Goal: Information Seeking & Learning: Check status

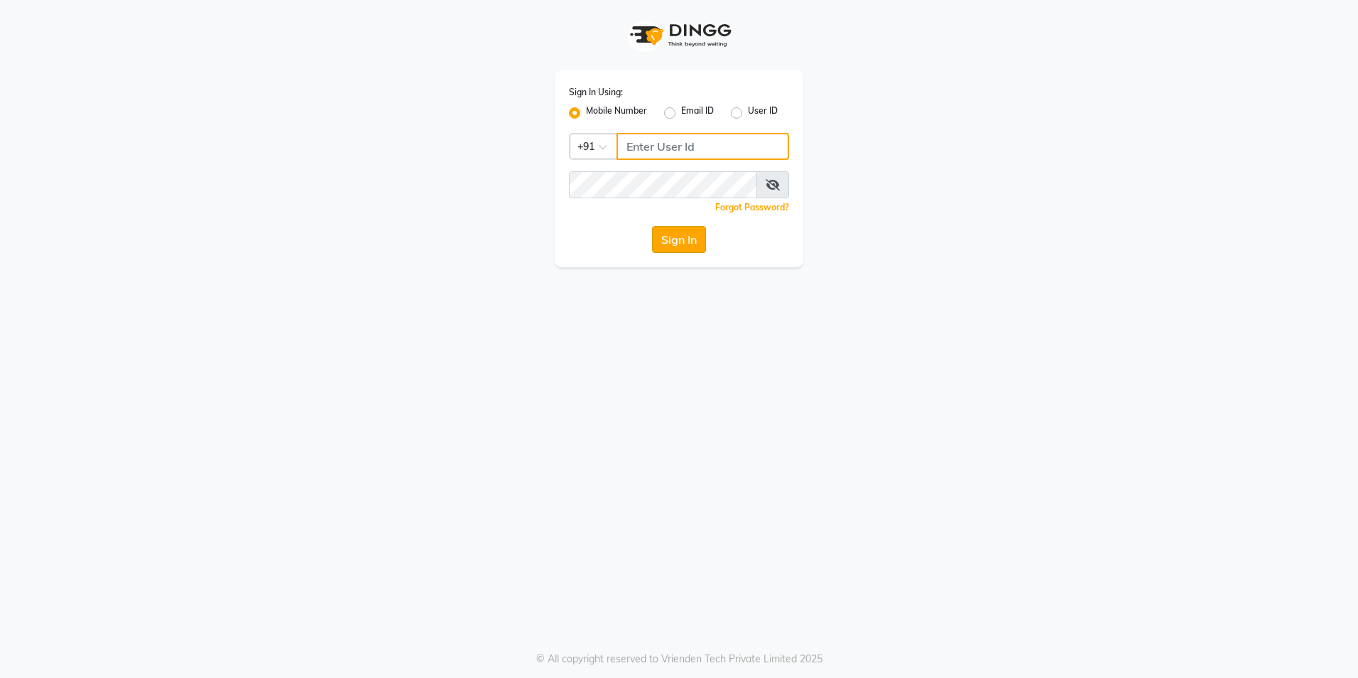
type input "9815075777"
click at [662, 241] on button "Sign In" at bounding box center [679, 239] width 54 height 27
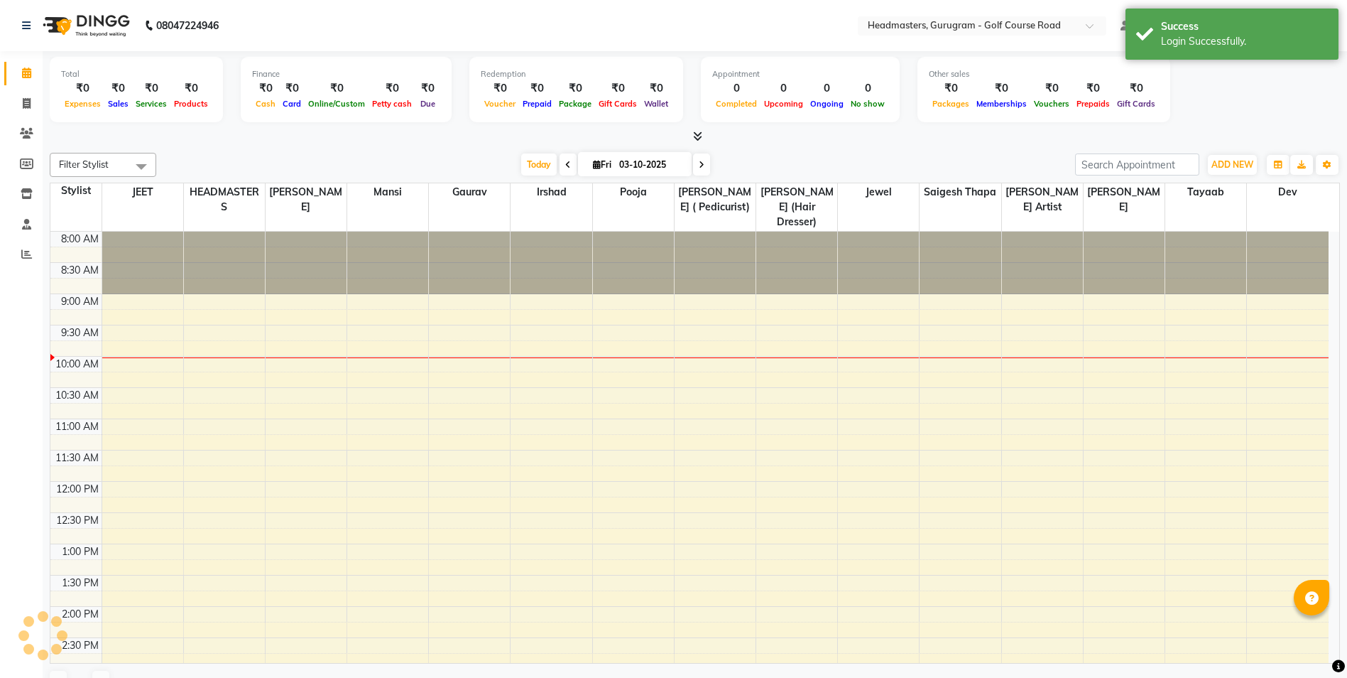
select select "en"
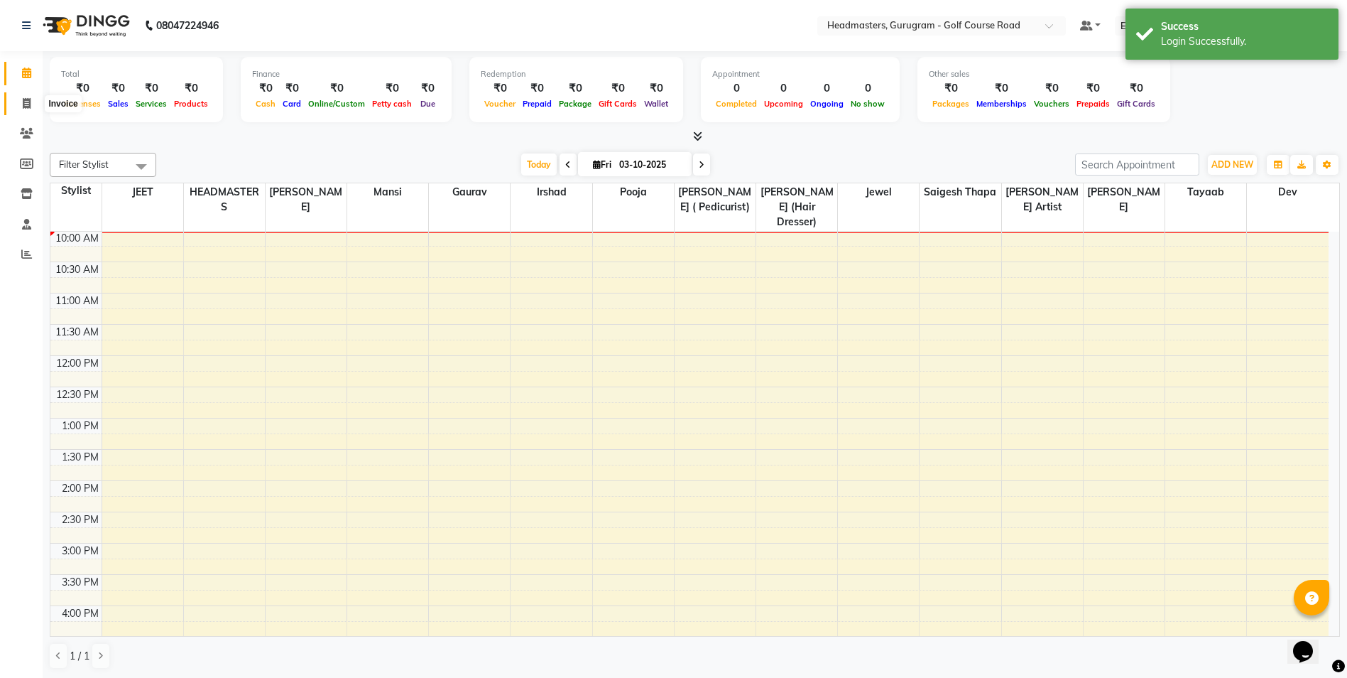
click at [30, 99] on icon at bounding box center [27, 103] width 8 height 11
select select "service"
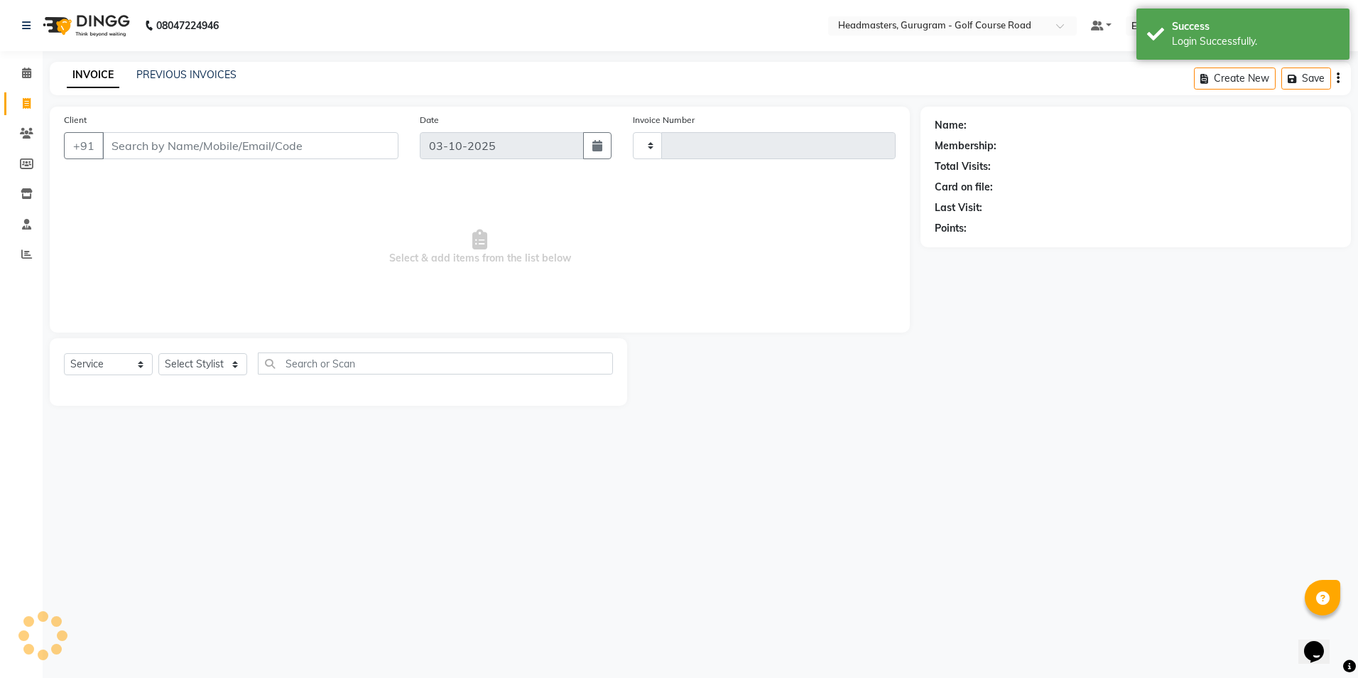
type input "2914"
select select "7134"
click at [17, 139] on span at bounding box center [26, 134] width 25 height 16
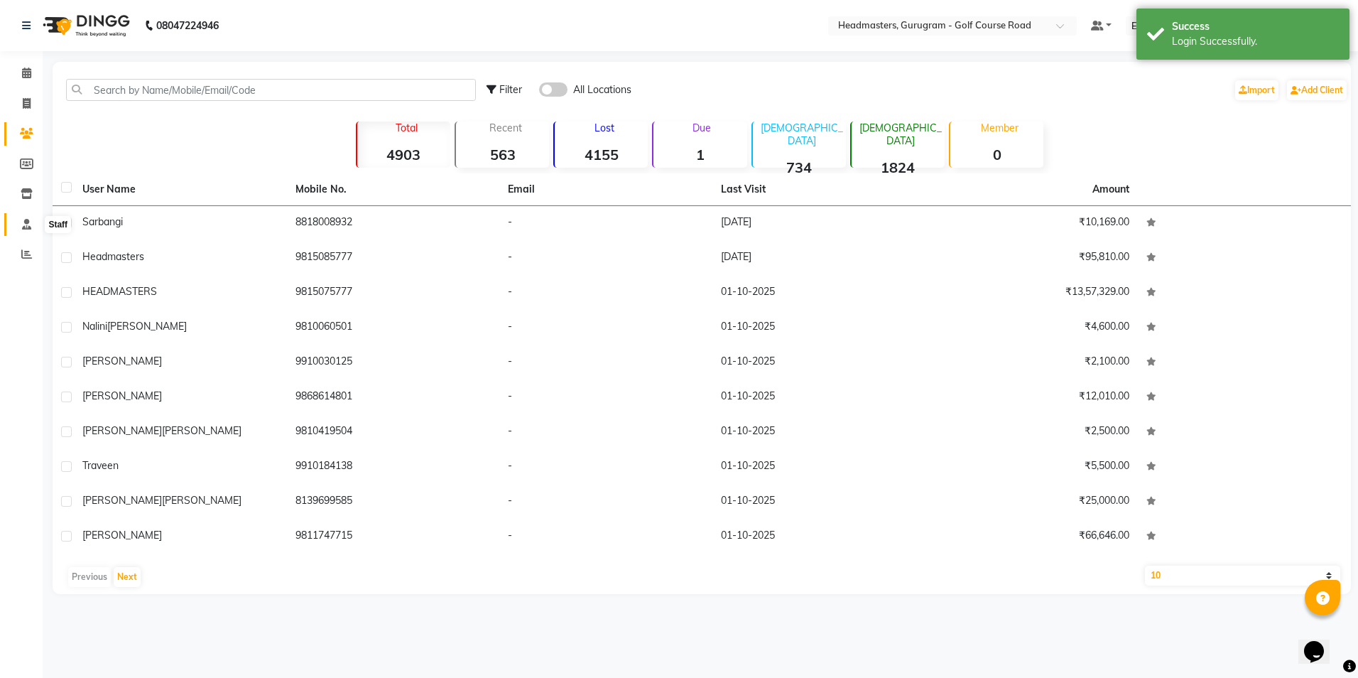
click at [25, 221] on icon at bounding box center [26, 224] width 9 height 11
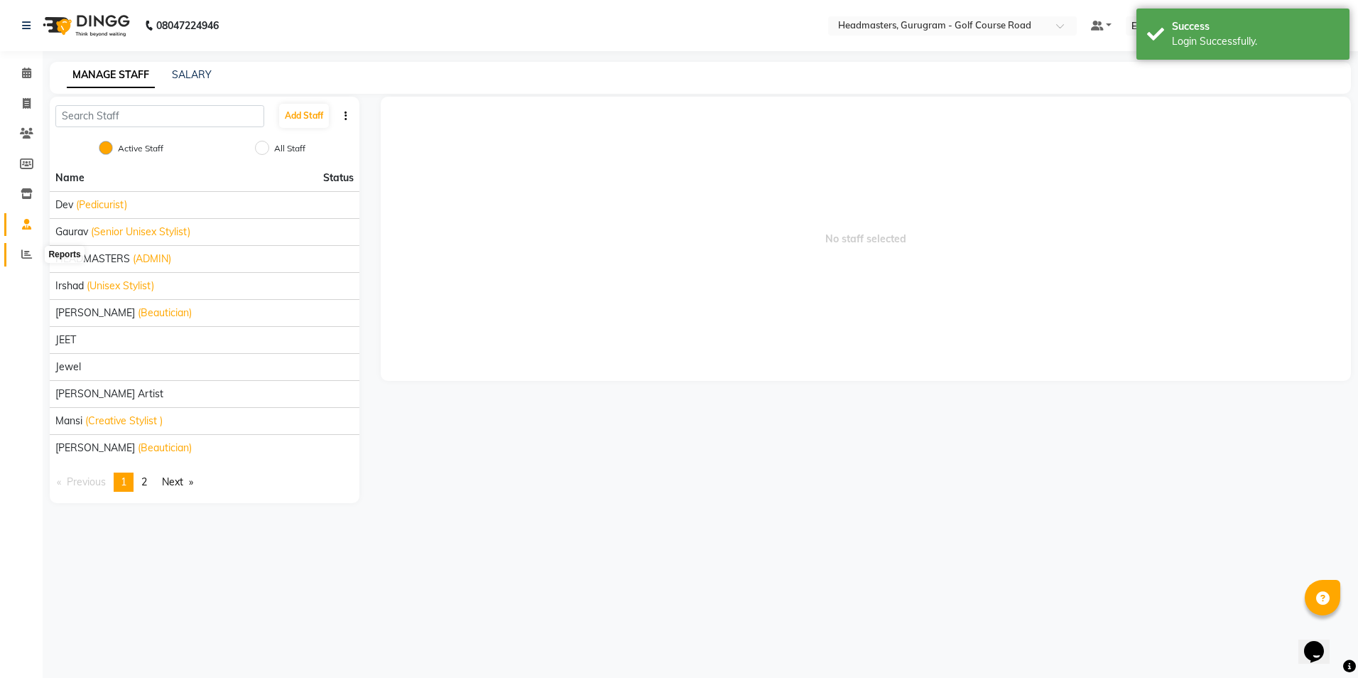
click at [28, 249] on icon at bounding box center [26, 254] width 11 height 11
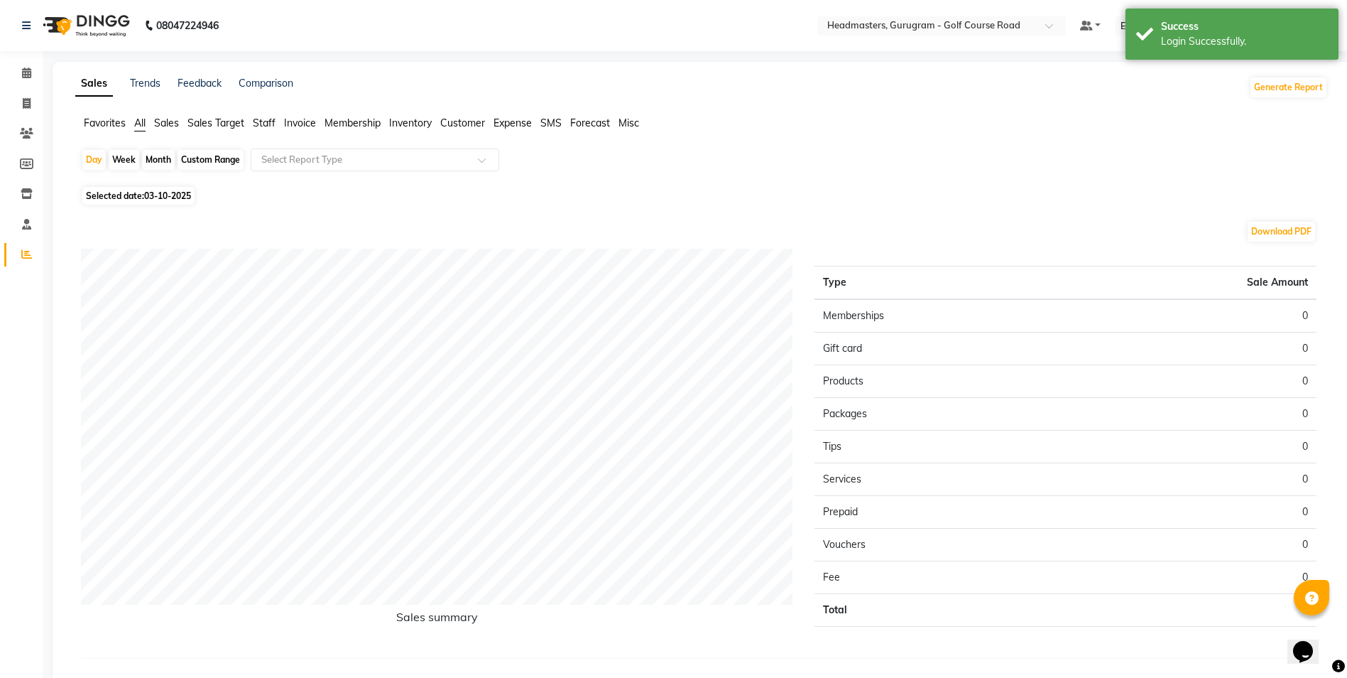
click at [165, 125] on span "Sales" at bounding box center [166, 122] width 25 height 13
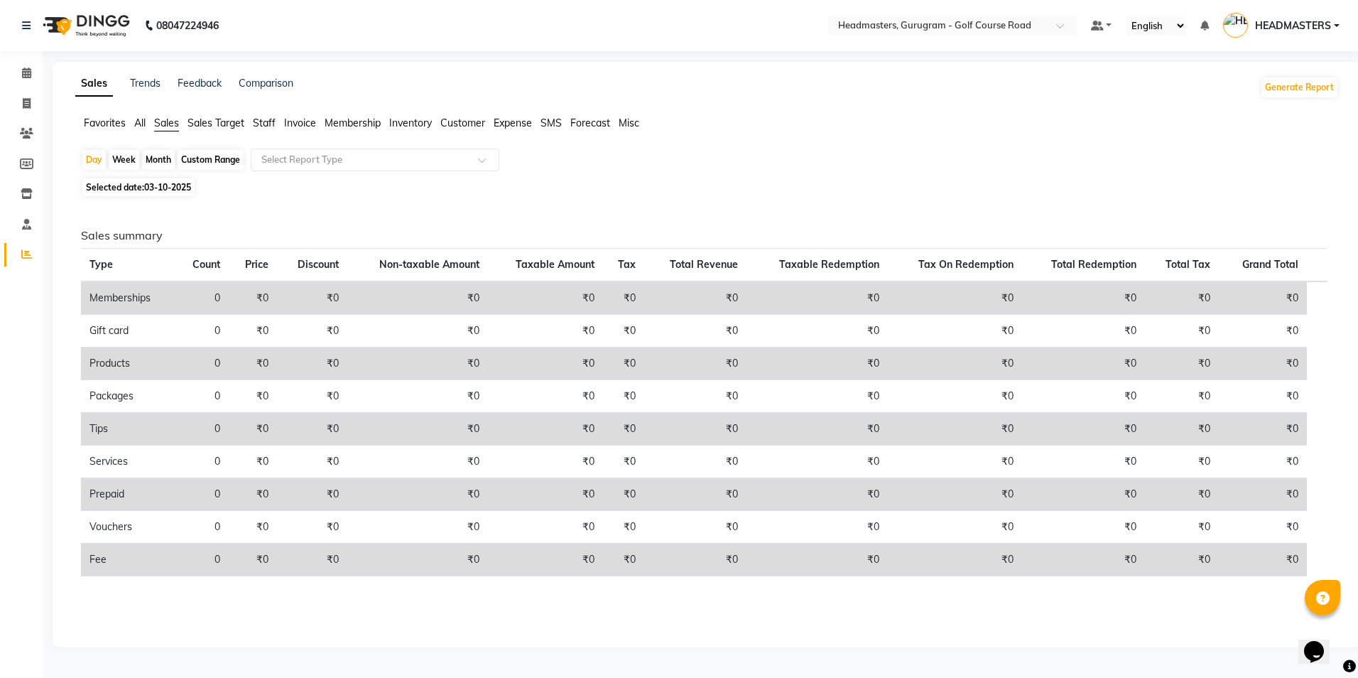
click at [205, 126] on span "Sales Target" at bounding box center [215, 122] width 57 height 13
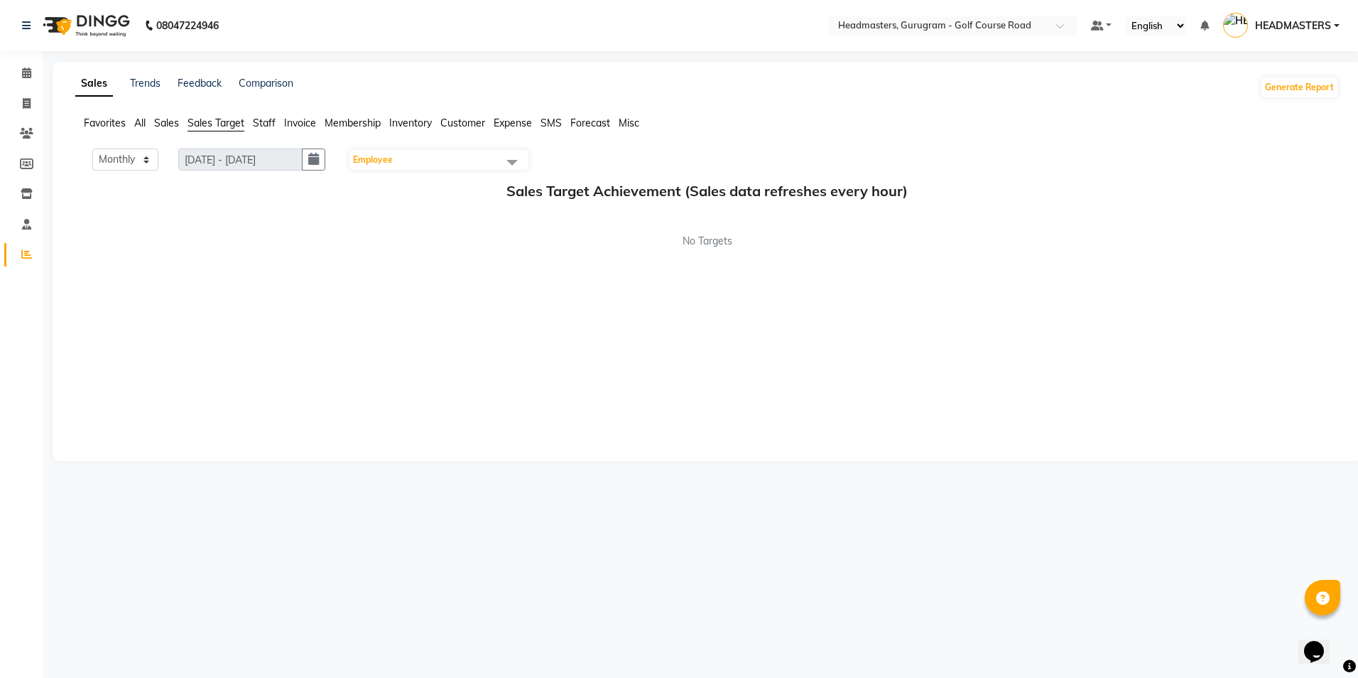
click at [260, 127] on span "Staff" at bounding box center [264, 122] width 23 height 13
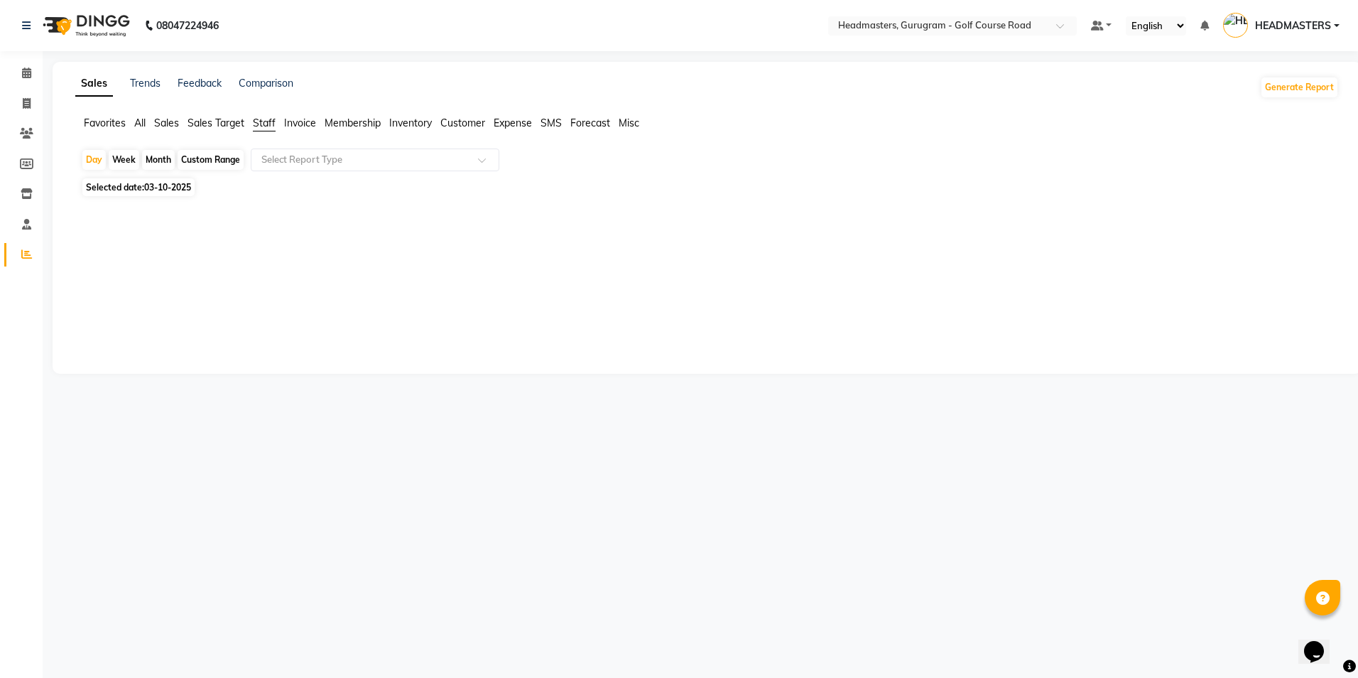
click at [214, 157] on div "Custom Range" at bounding box center [211, 160] width 66 height 20
select select "10"
select select "2025"
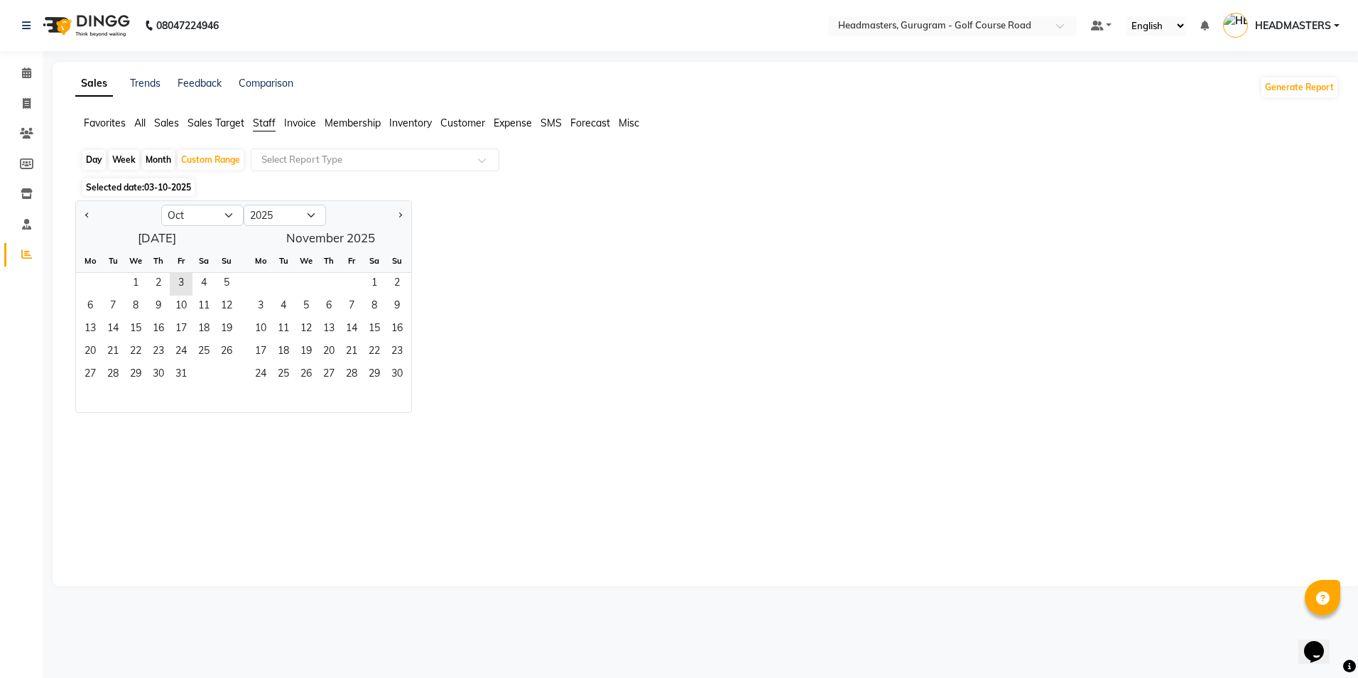
click at [80, 218] on div at bounding box center [118, 215] width 85 height 23
click at [85, 214] on button "Previous month" at bounding box center [87, 215] width 11 height 23
select select "9"
click at [87, 281] on span "1" at bounding box center [90, 284] width 23 height 23
click at [124, 381] on span "30" at bounding box center [113, 375] width 23 height 23
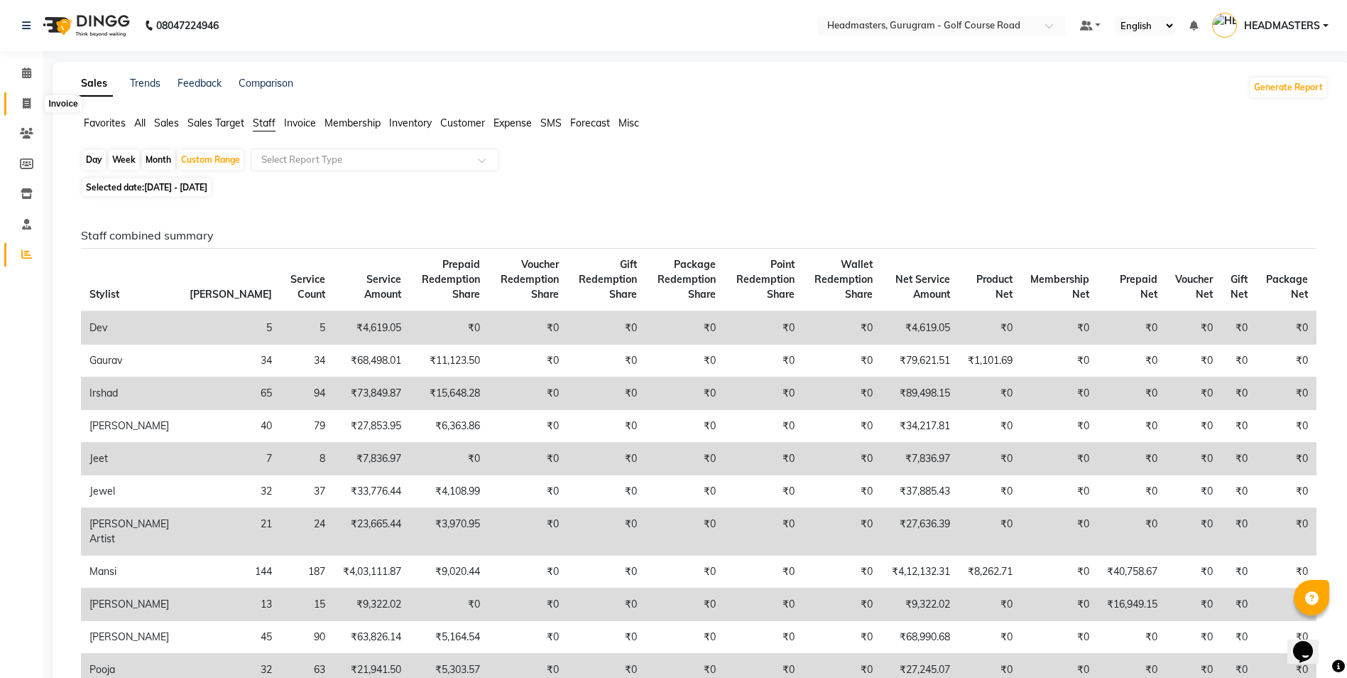
click at [31, 110] on span at bounding box center [26, 104] width 25 height 16
select select "service"
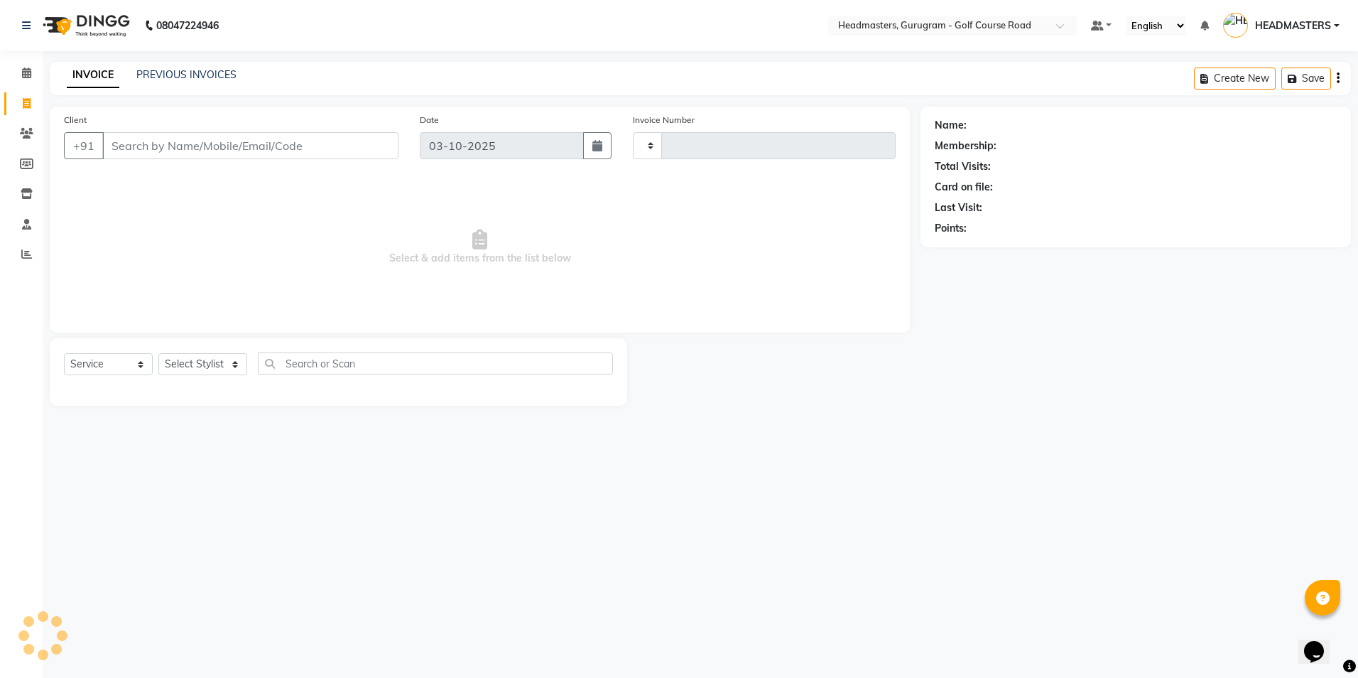
type input "2914"
select select "7134"
click at [24, 257] on icon at bounding box center [26, 254] width 11 height 11
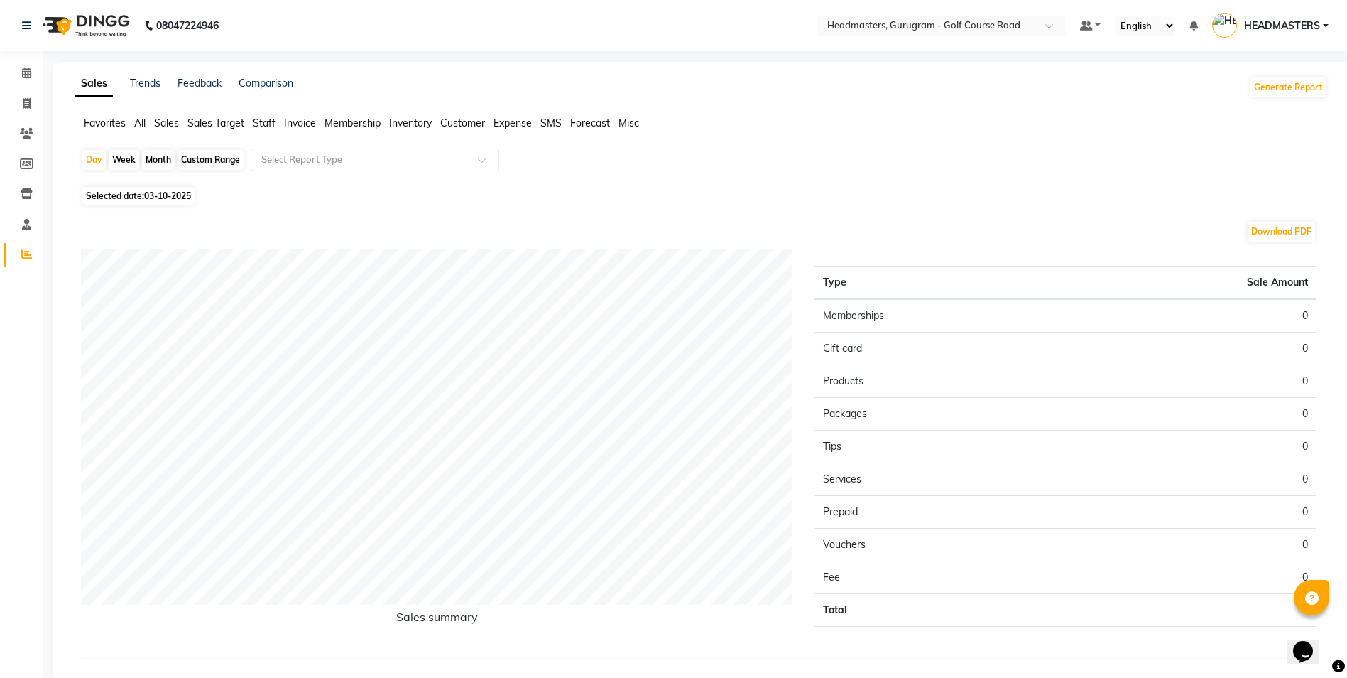
click at [273, 119] on span "Staff" at bounding box center [264, 122] width 23 height 13
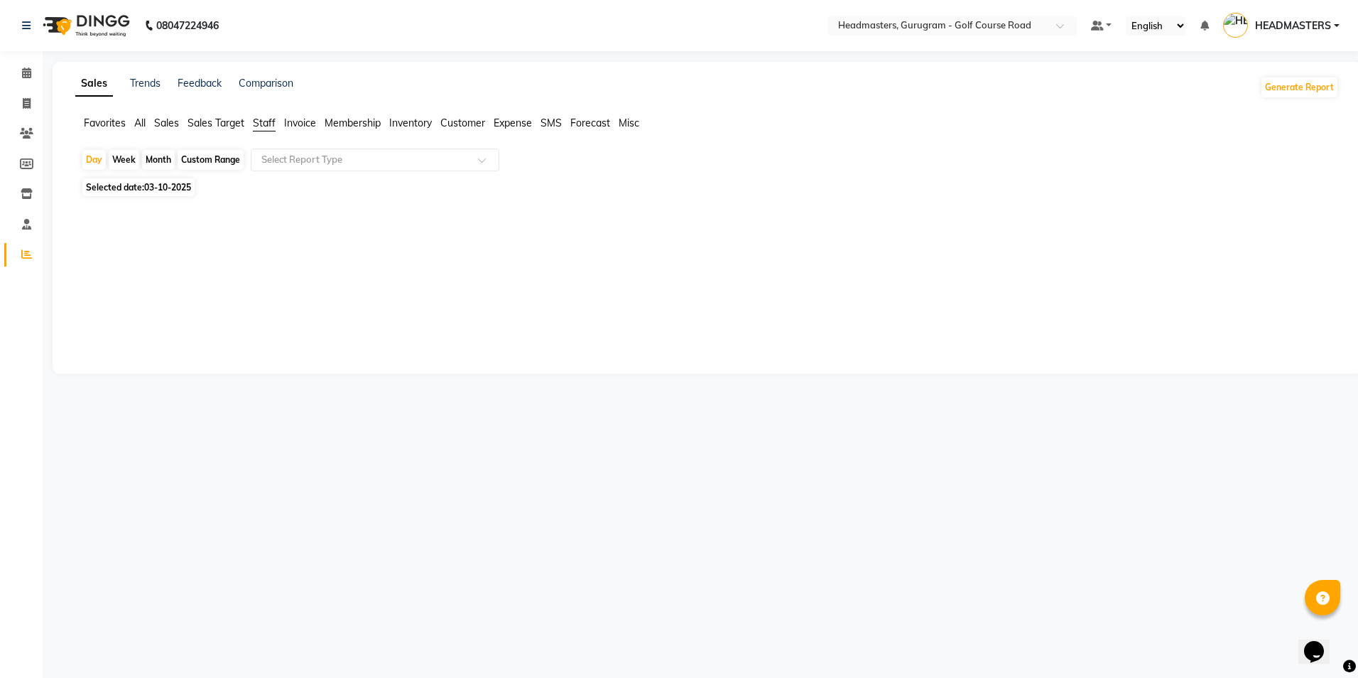
click at [231, 129] on span "Sales Target" at bounding box center [215, 122] width 57 height 13
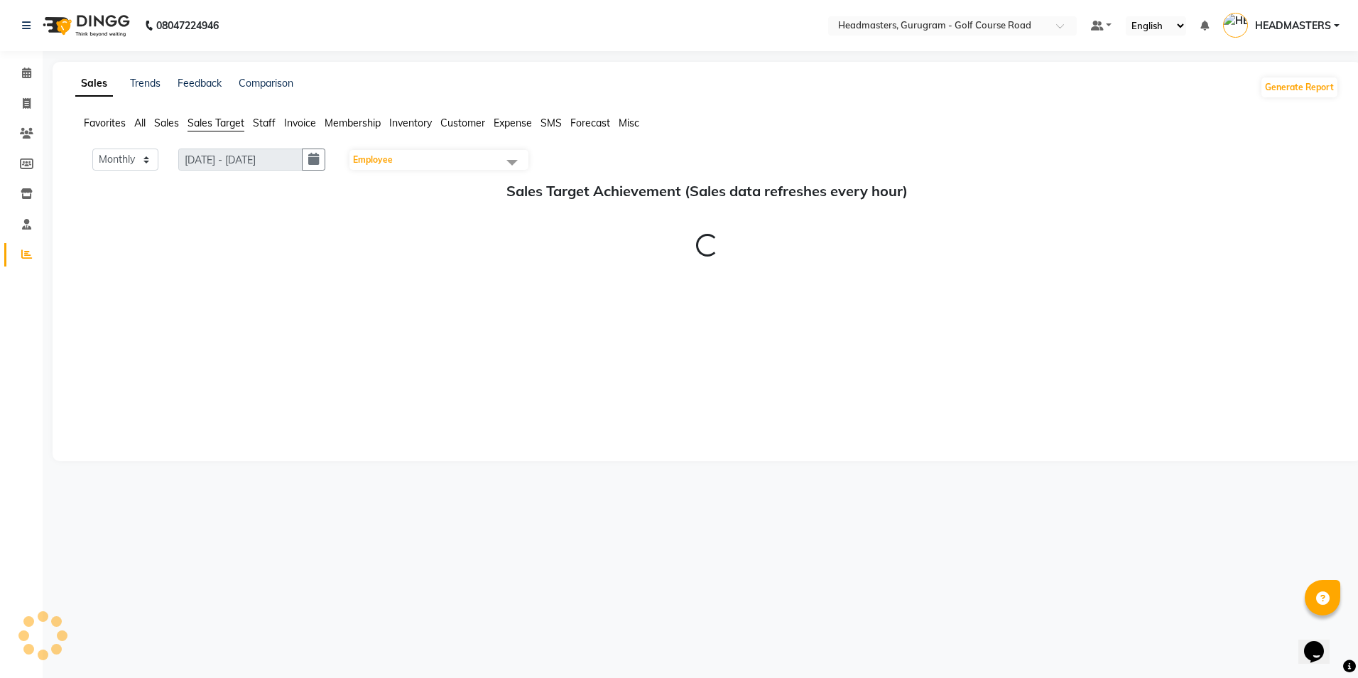
click at [274, 129] on span "Staff" at bounding box center [264, 122] width 23 height 13
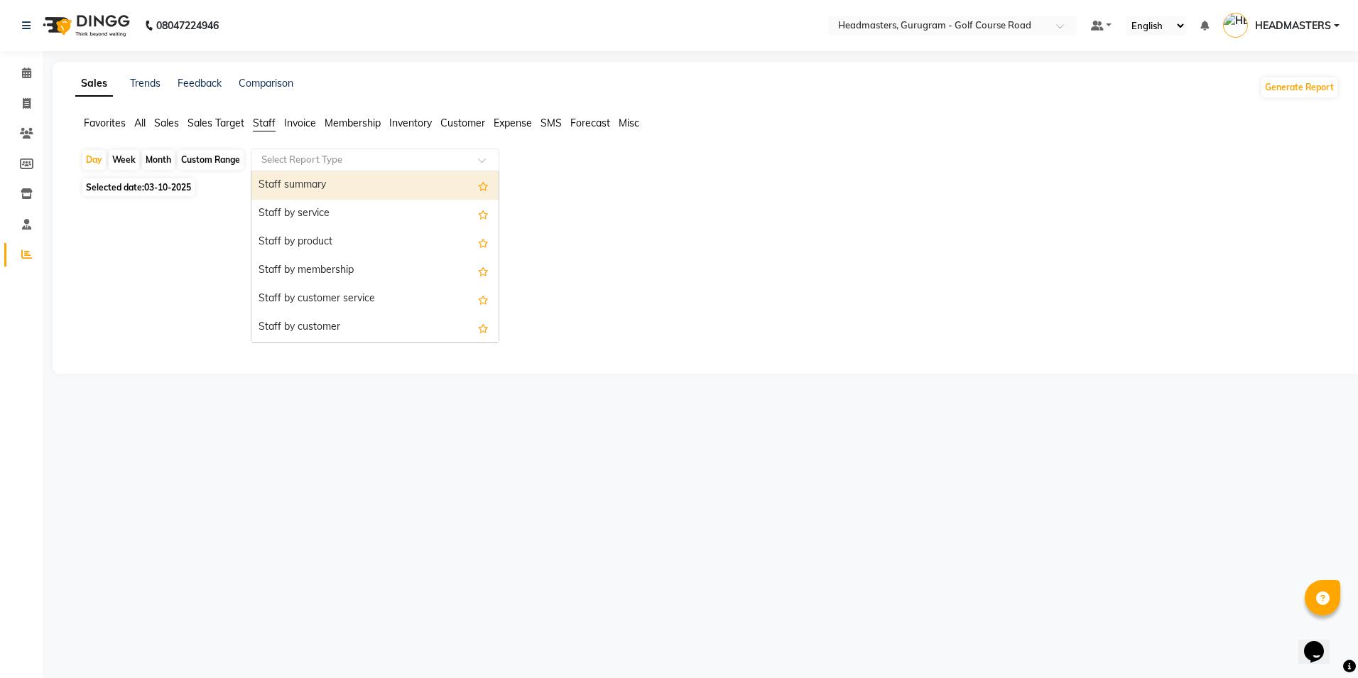
click at [491, 163] on span at bounding box center [487, 164] width 18 height 14
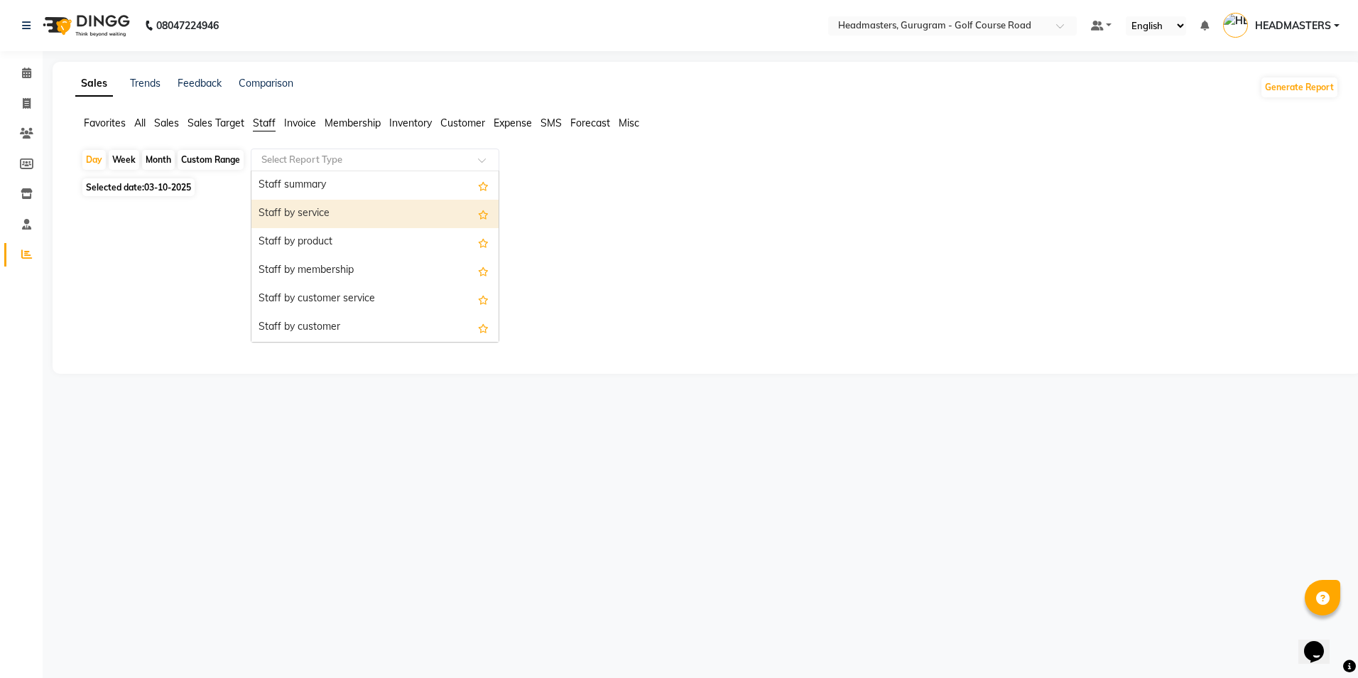
click at [434, 222] on div "Staff by service" at bounding box center [374, 214] width 247 height 28
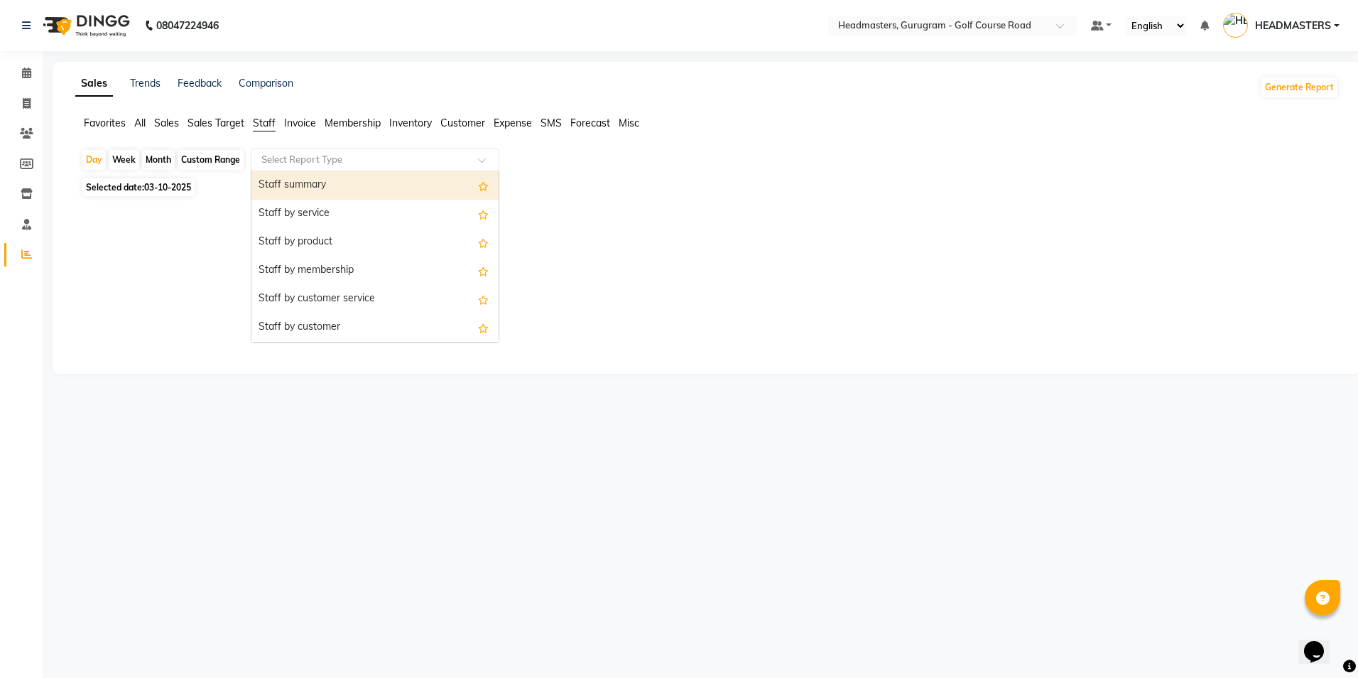
click at [489, 156] on div at bounding box center [374, 160] width 247 height 14
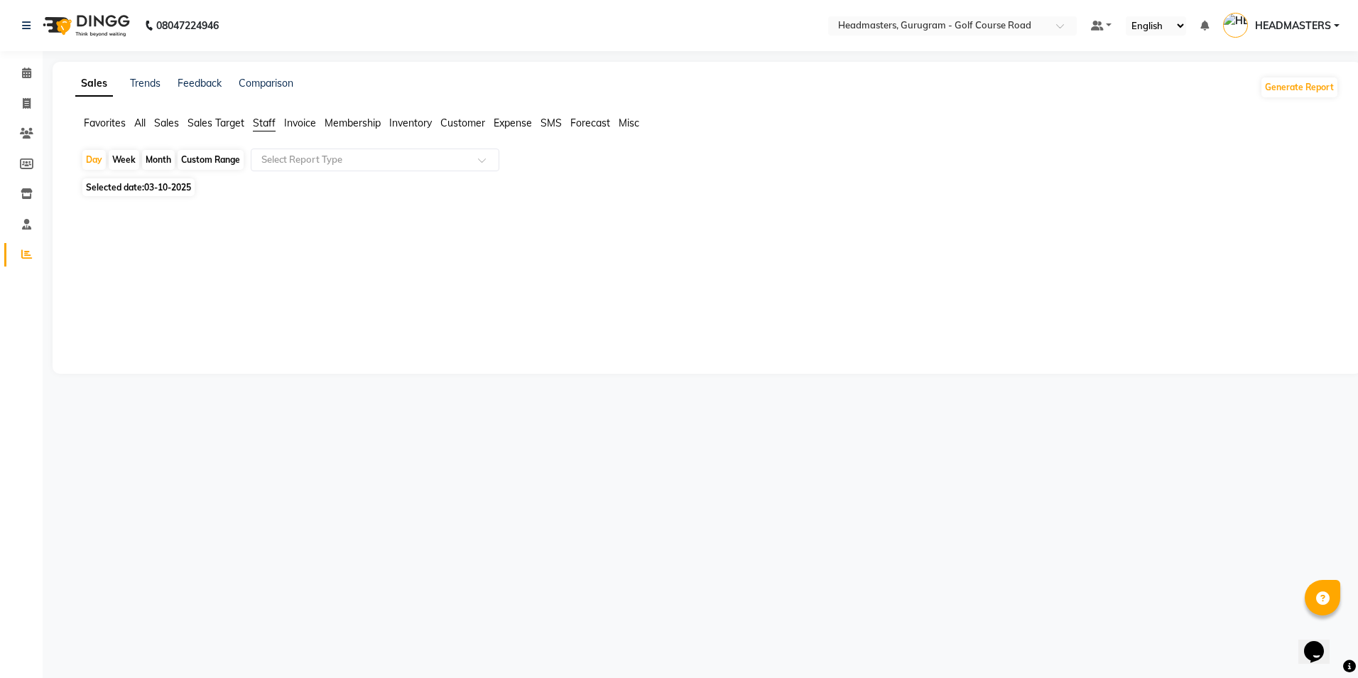
click at [141, 126] on span "All" at bounding box center [139, 122] width 11 height 13
click at [107, 122] on span "Favorites" at bounding box center [105, 122] width 42 height 13
click at [162, 129] on span "Sales" at bounding box center [166, 122] width 25 height 13
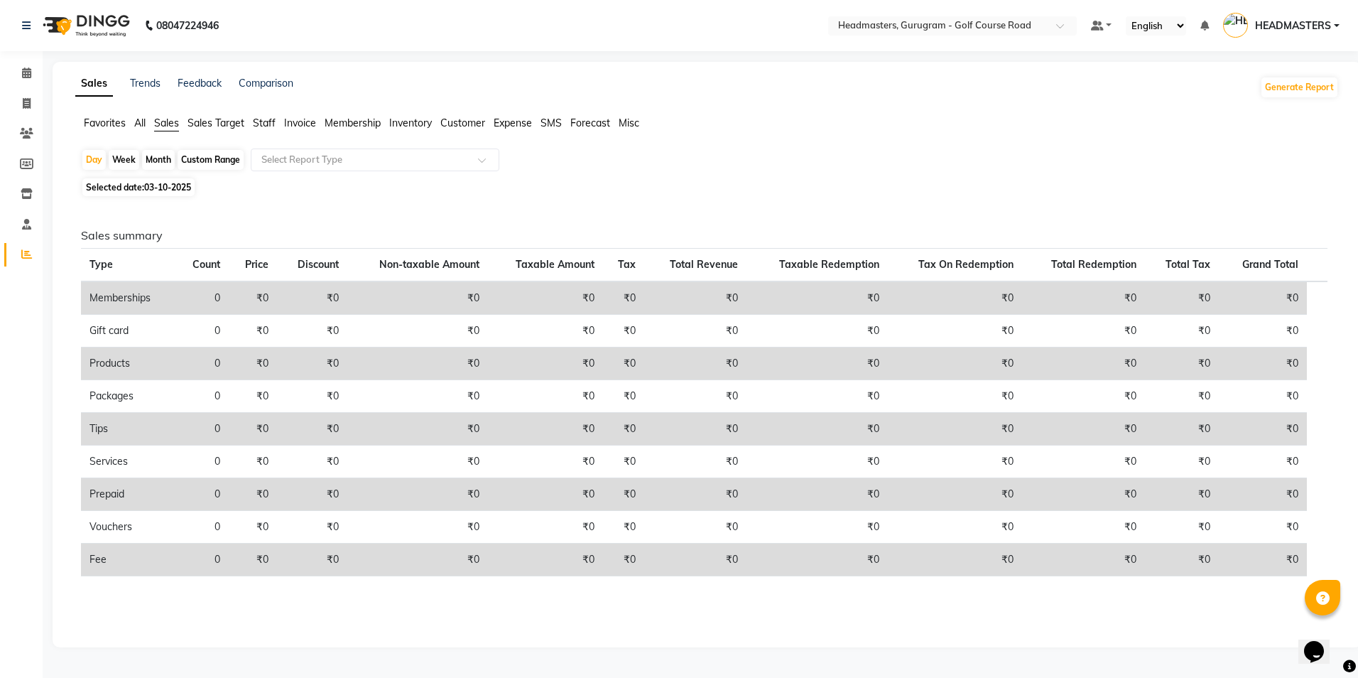
click at [219, 129] on span "Sales Target" at bounding box center [215, 122] width 57 height 13
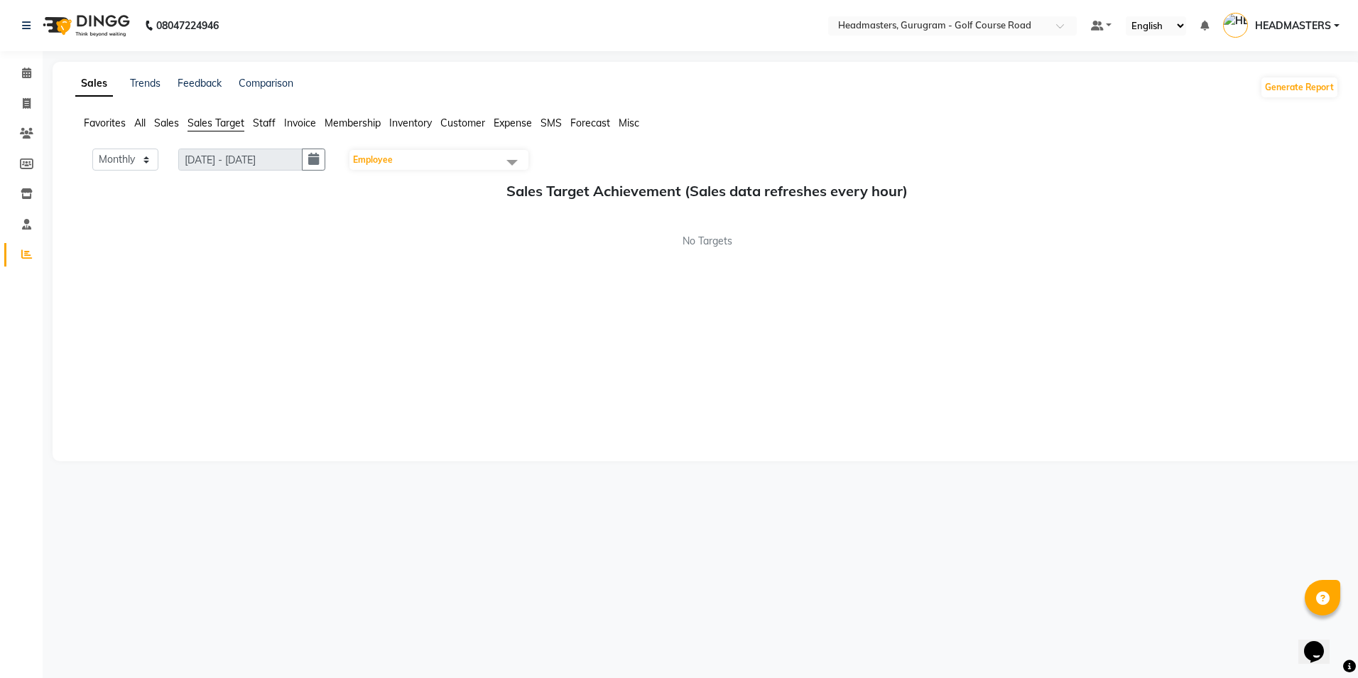
click at [257, 119] on span "Staff" at bounding box center [264, 122] width 23 height 13
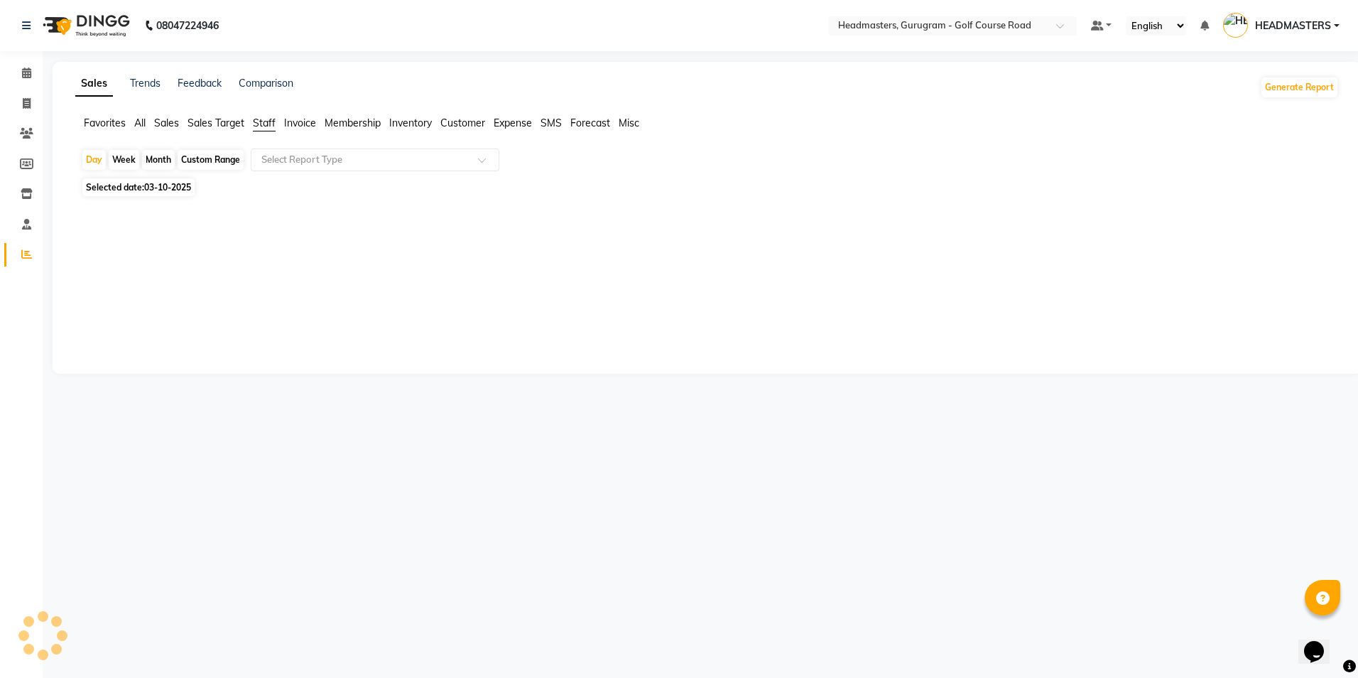
click at [201, 153] on div "Custom Range" at bounding box center [211, 160] width 66 height 20
select select "10"
select select "2025"
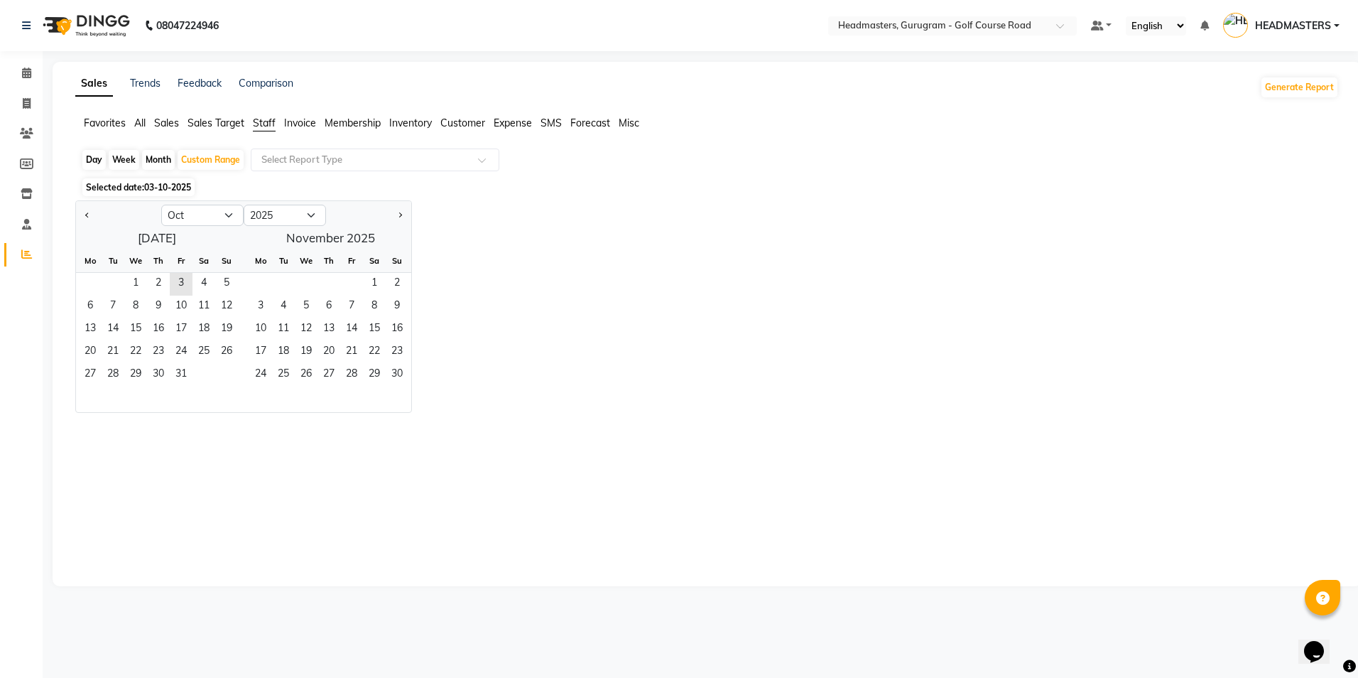
click at [78, 207] on div at bounding box center [118, 215] width 85 height 23
click at [87, 213] on span "Previous month" at bounding box center [87, 214] width 5 height 5
select select "9"
click at [87, 288] on span "1" at bounding box center [90, 284] width 23 height 23
click at [116, 375] on span "30" at bounding box center [113, 375] width 23 height 23
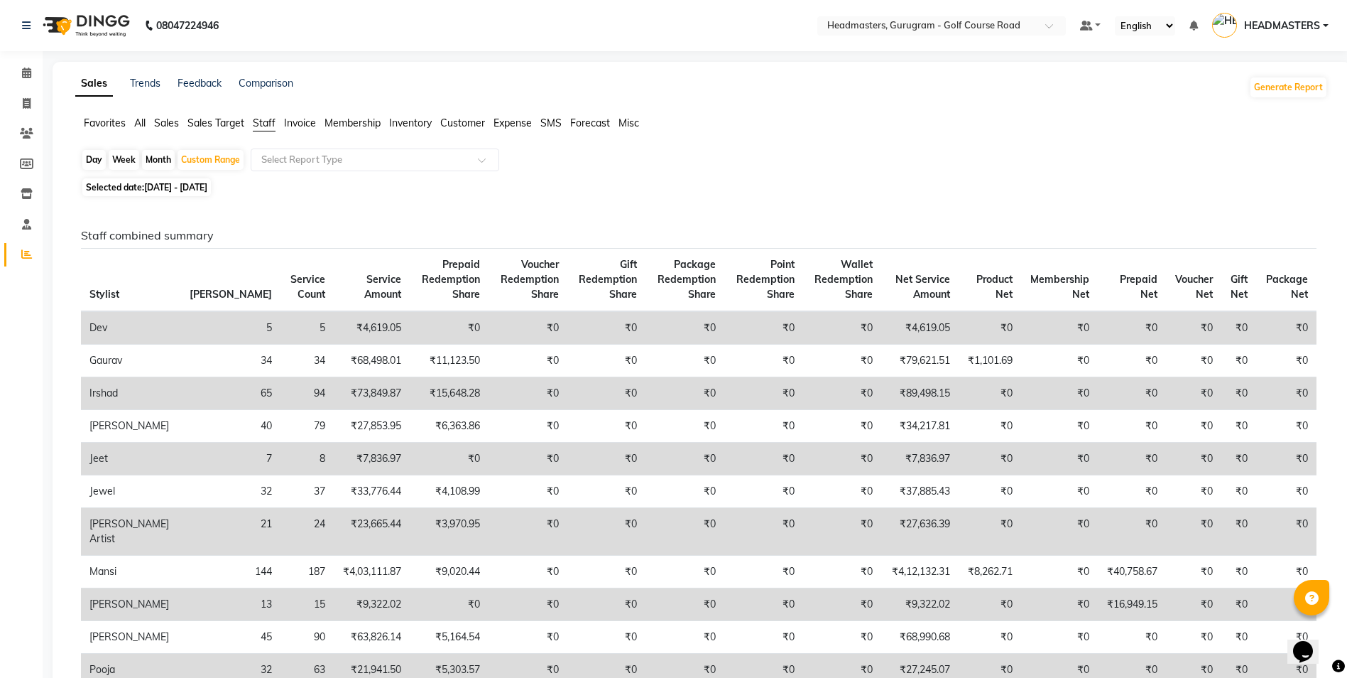
click at [410, 399] on td "₹15,648.28" at bounding box center [449, 393] width 79 height 33
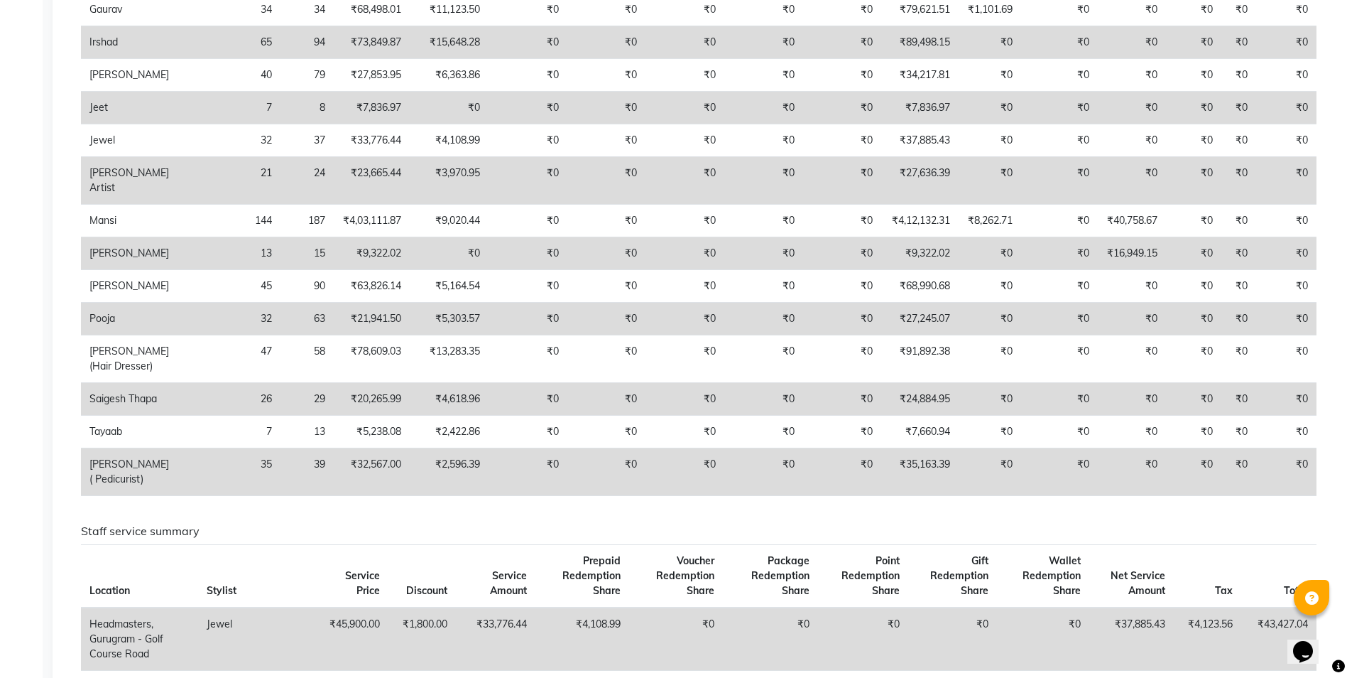
scroll to position [213, 0]
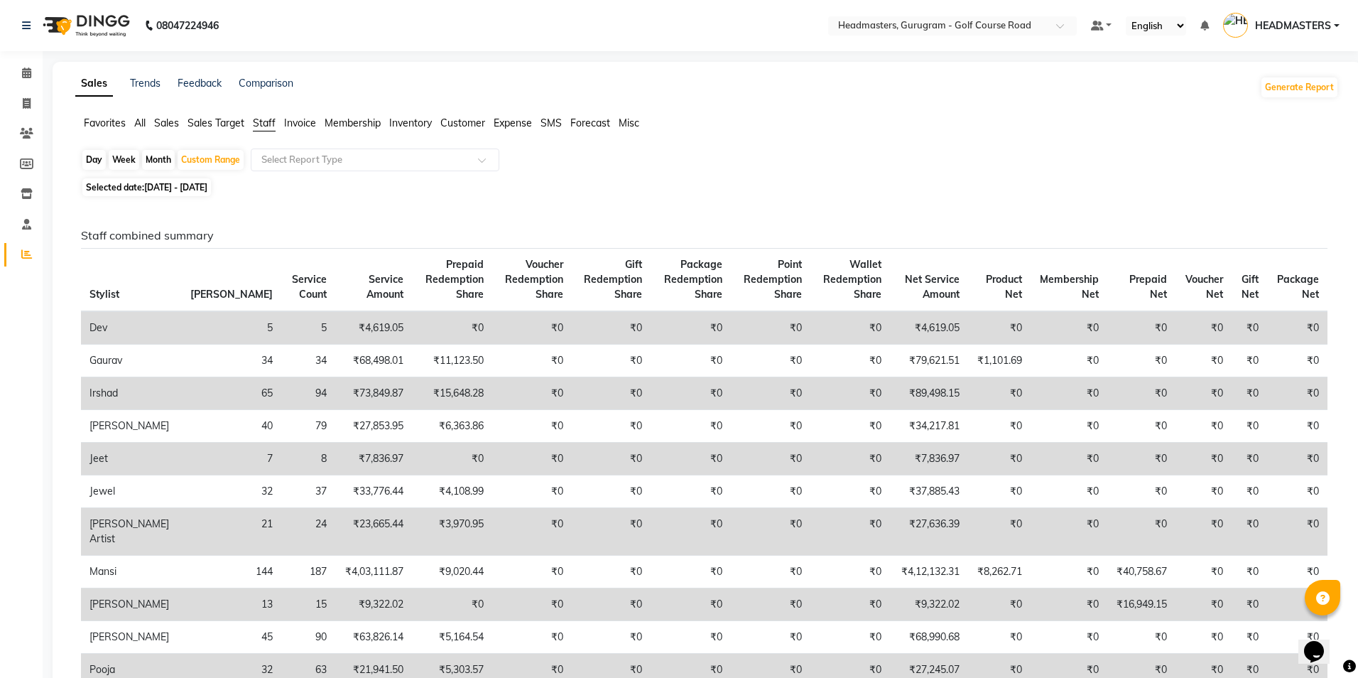
select select "service"
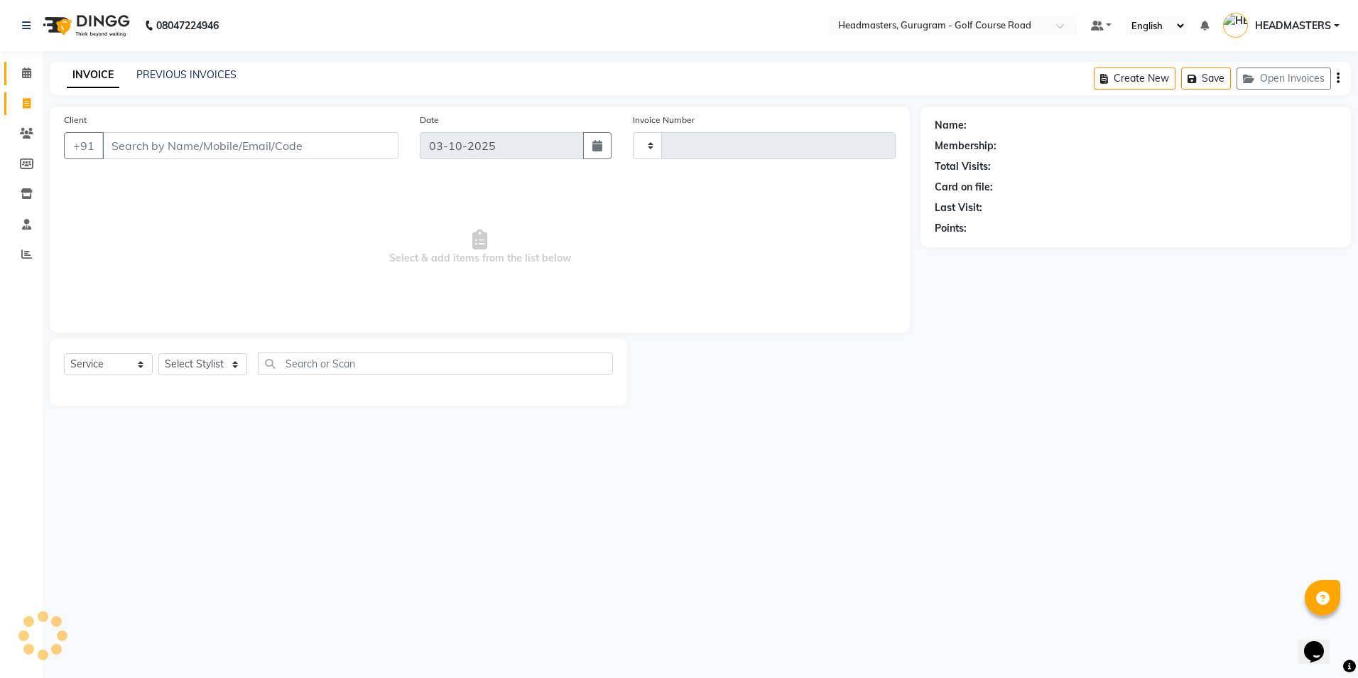
type input "2914"
select select "7134"
click at [14, 133] on span at bounding box center [26, 134] width 25 height 16
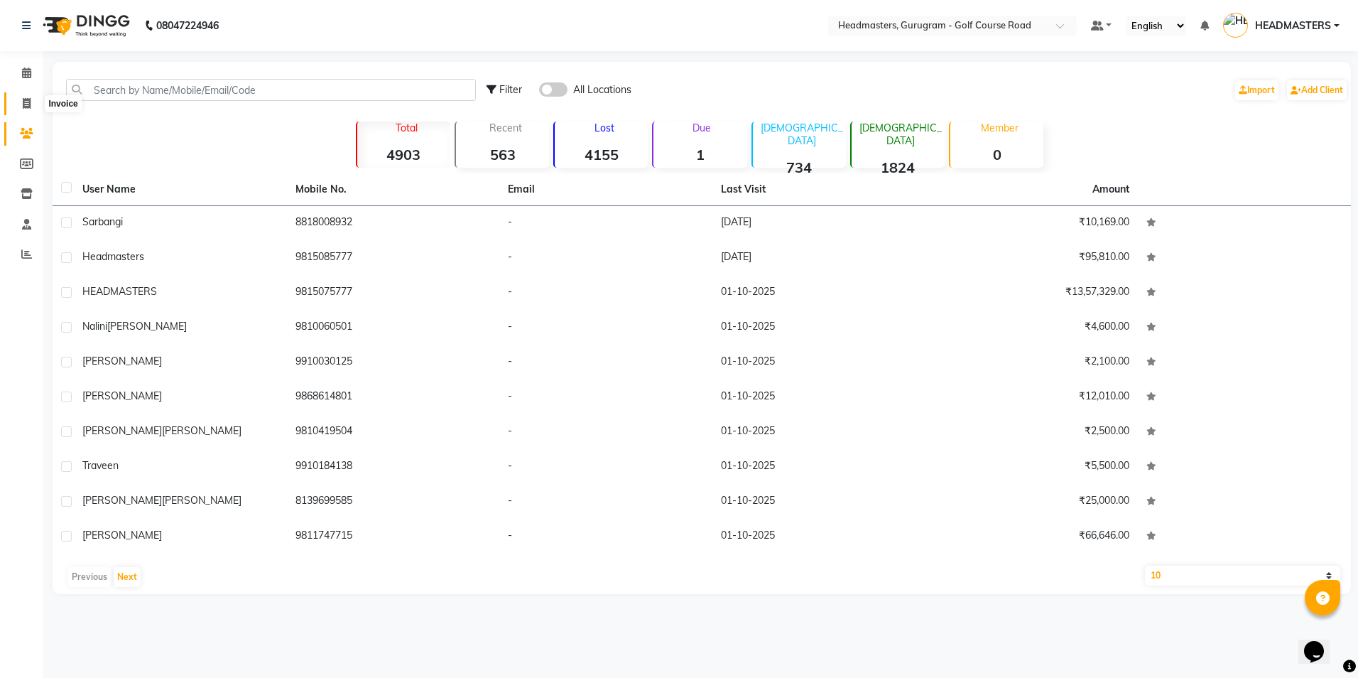
click at [15, 109] on span at bounding box center [26, 104] width 25 height 16
select select "7134"
select select "service"
